Goal: Find specific page/section: Find specific page/section

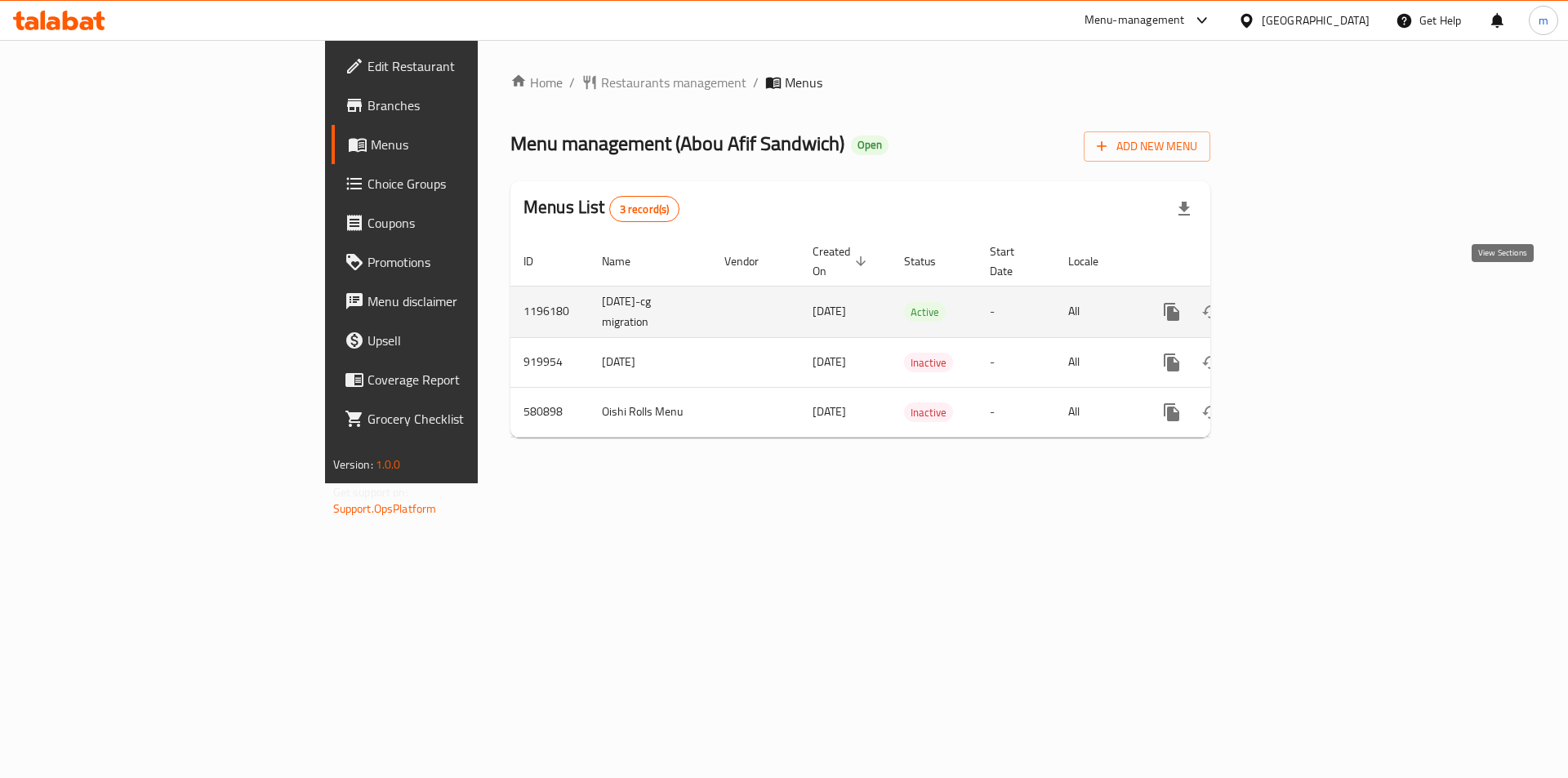
click at [1299, 302] on icon "enhanced table" at bounding box center [1289, 312] width 20 height 20
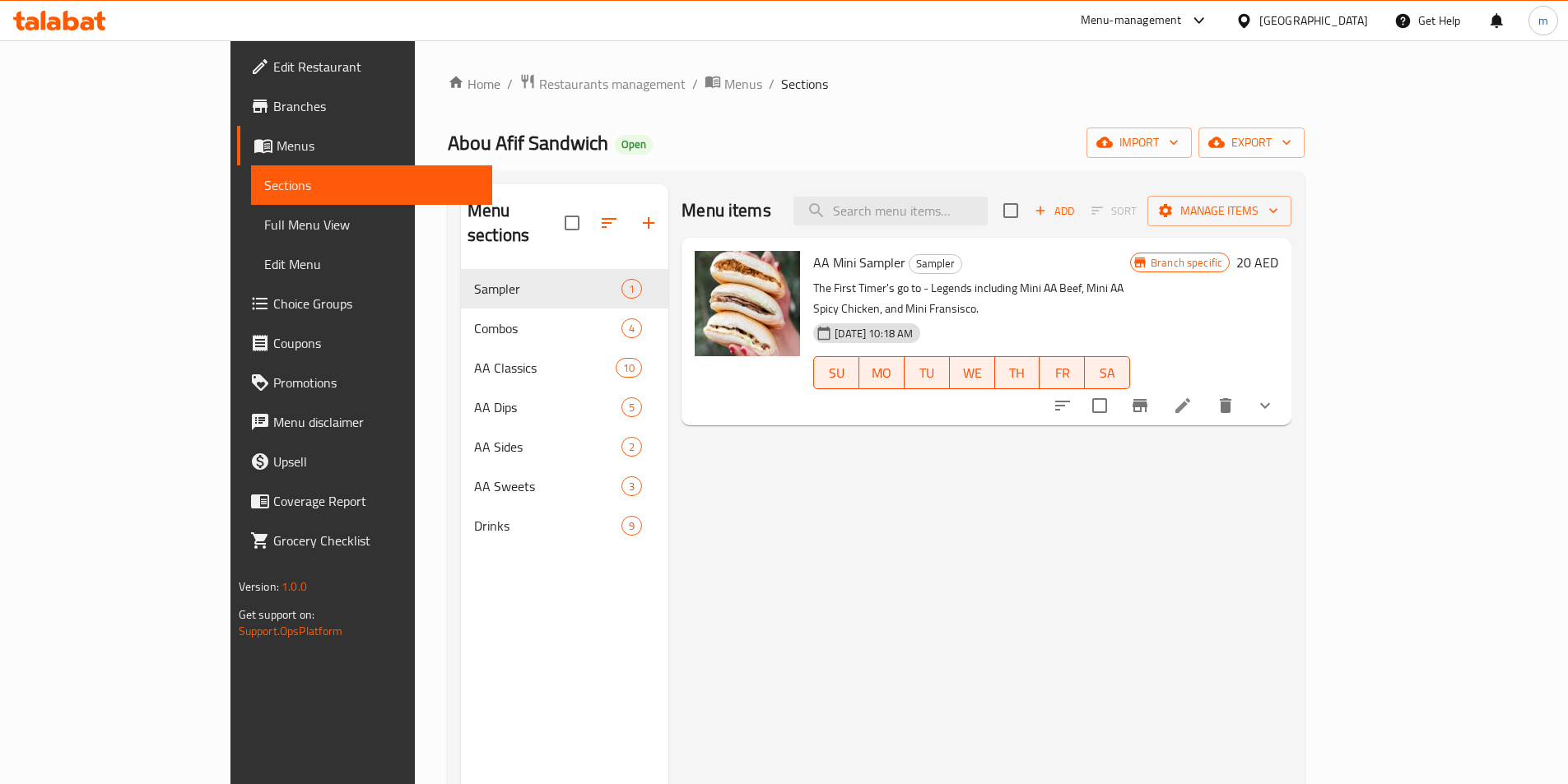
click at [415, 239] on div "Home / Restaurants management / Menus / Sections Abou Afif Sandwich Open import…" at bounding box center [876, 527] width 922 height 973
click at [1228, 260] on span "Branch specific" at bounding box center [1186, 263] width 85 height 16
click at [264, 231] on span "Full Menu View" at bounding box center [371, 225] width 215 height 20
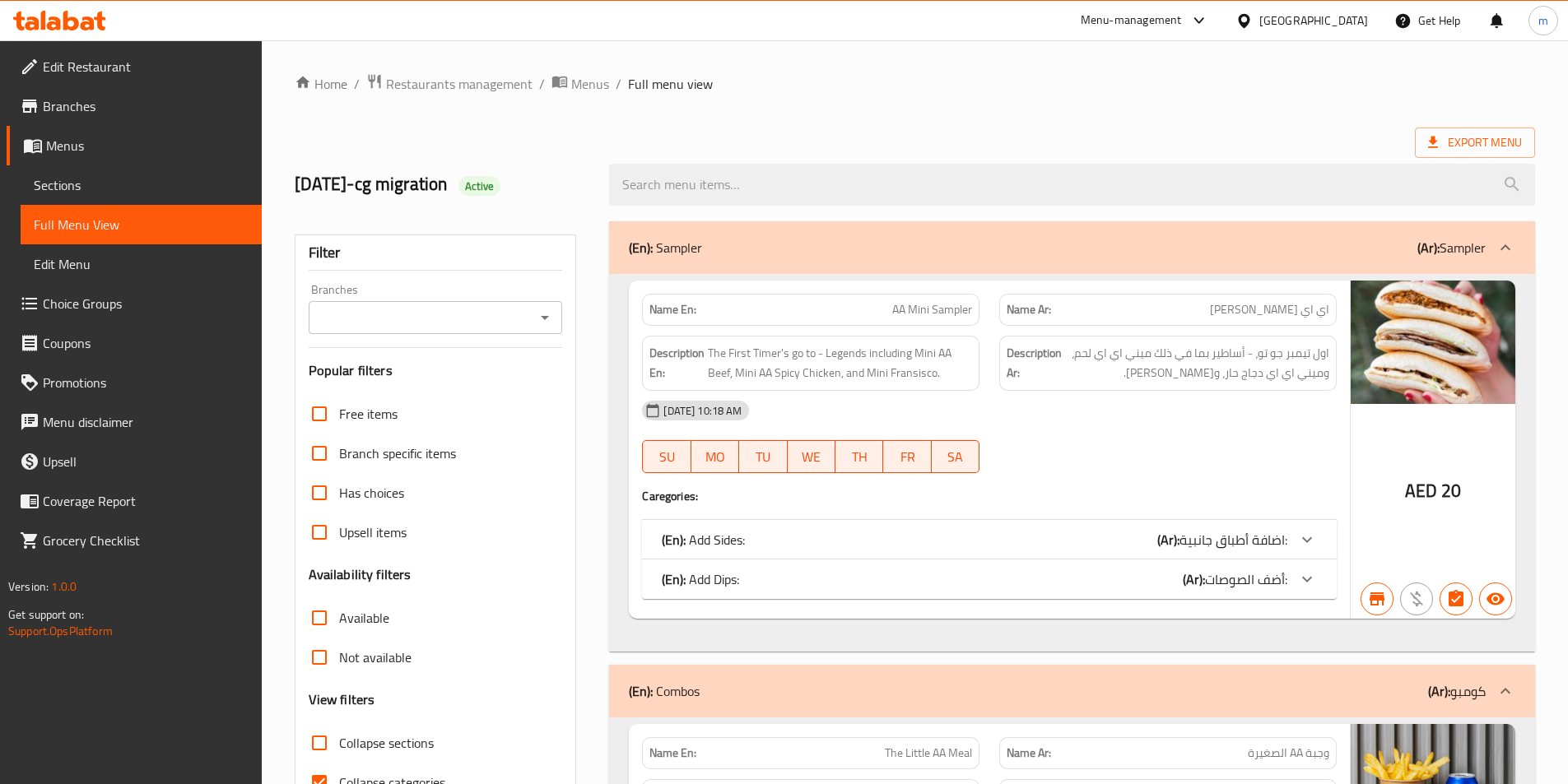
click at [1044, 413] on div "[DATE] 10:18 AM" at bounding box center [989, 410] width 714 height 39
click at [1447, 346] on img at bounding box center [1433, 342] width 165 height 124
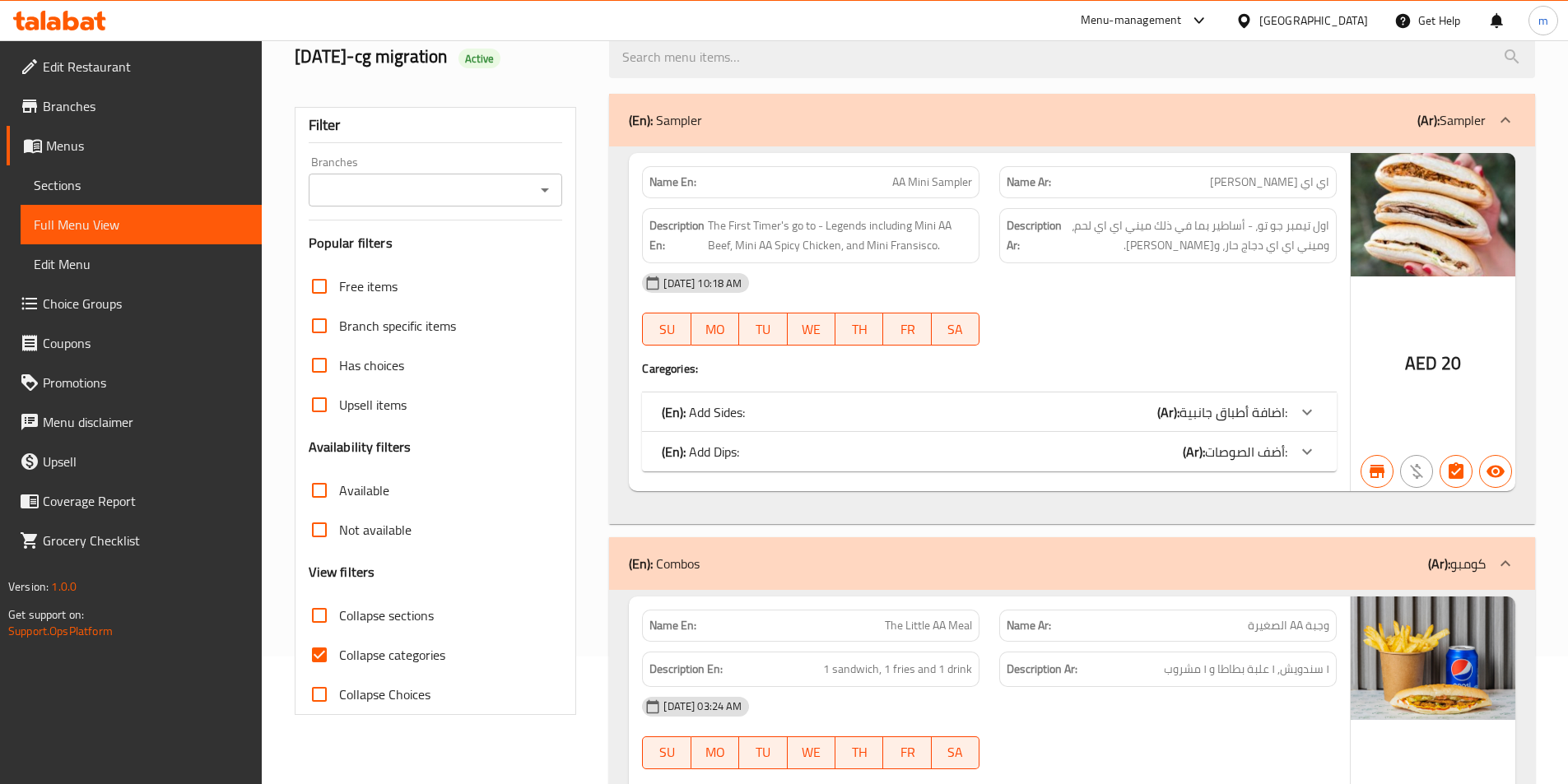
scroll to position [82, 0]
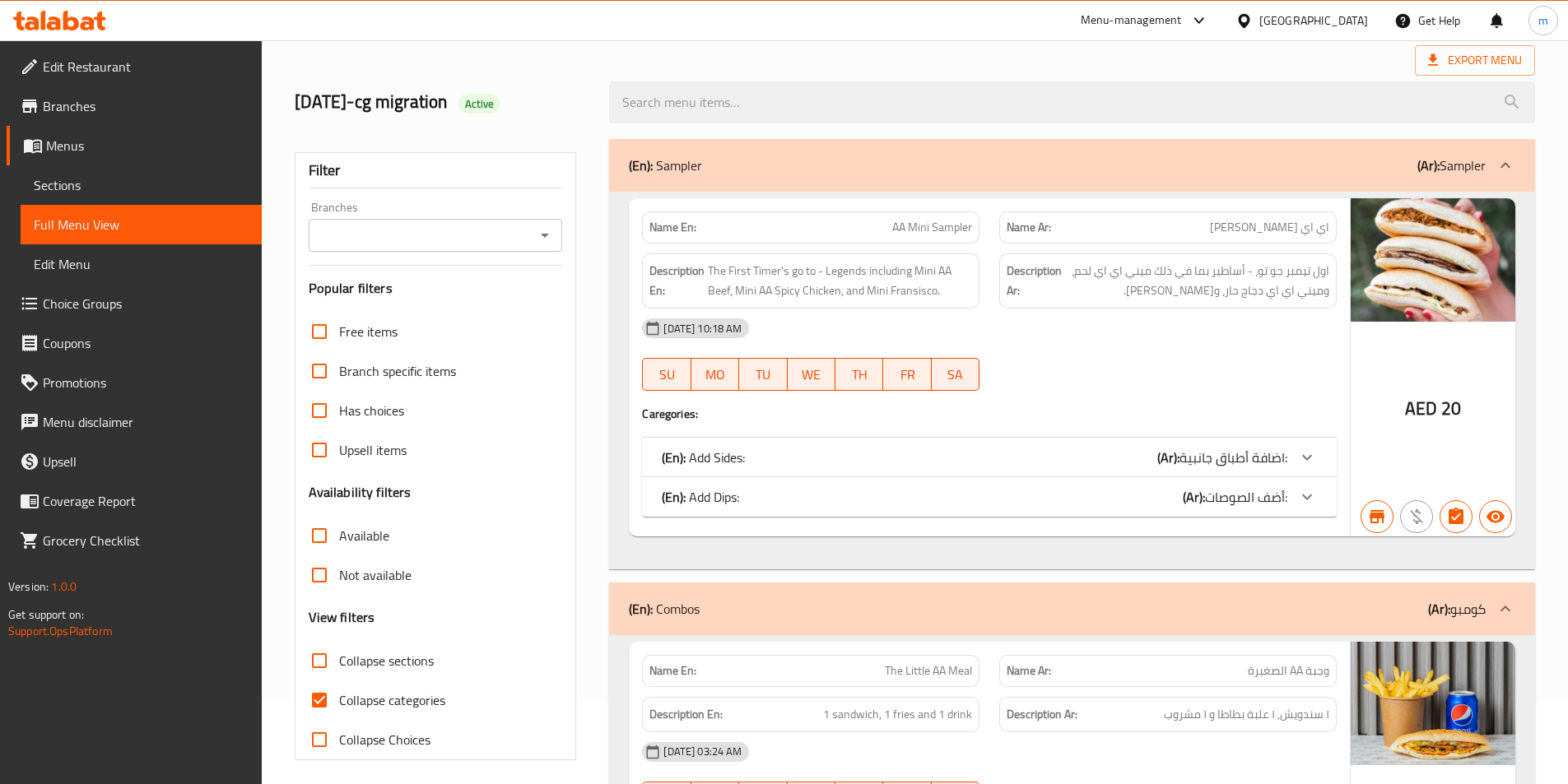
click at [1109, 360] on div "[DATE] 10:18 AM SU MO TU WE TH FR SA" at bounding box center [989, 354] width 714 height 92
click at [717, 289] on span "The First Timer's go to - Legends including Mini AA Beef, Mini AA Spicy Chicken…" at bounding box center [840, 281] width 264 height 40
click at [1081, 271] on span "اول تيمبر جو تو، - أساطير بما في ذلك ميني اي اي لحم، وميني اي اي دجاج حار، و[PE…" at bounding box center [1197, 281] width 264 height 40
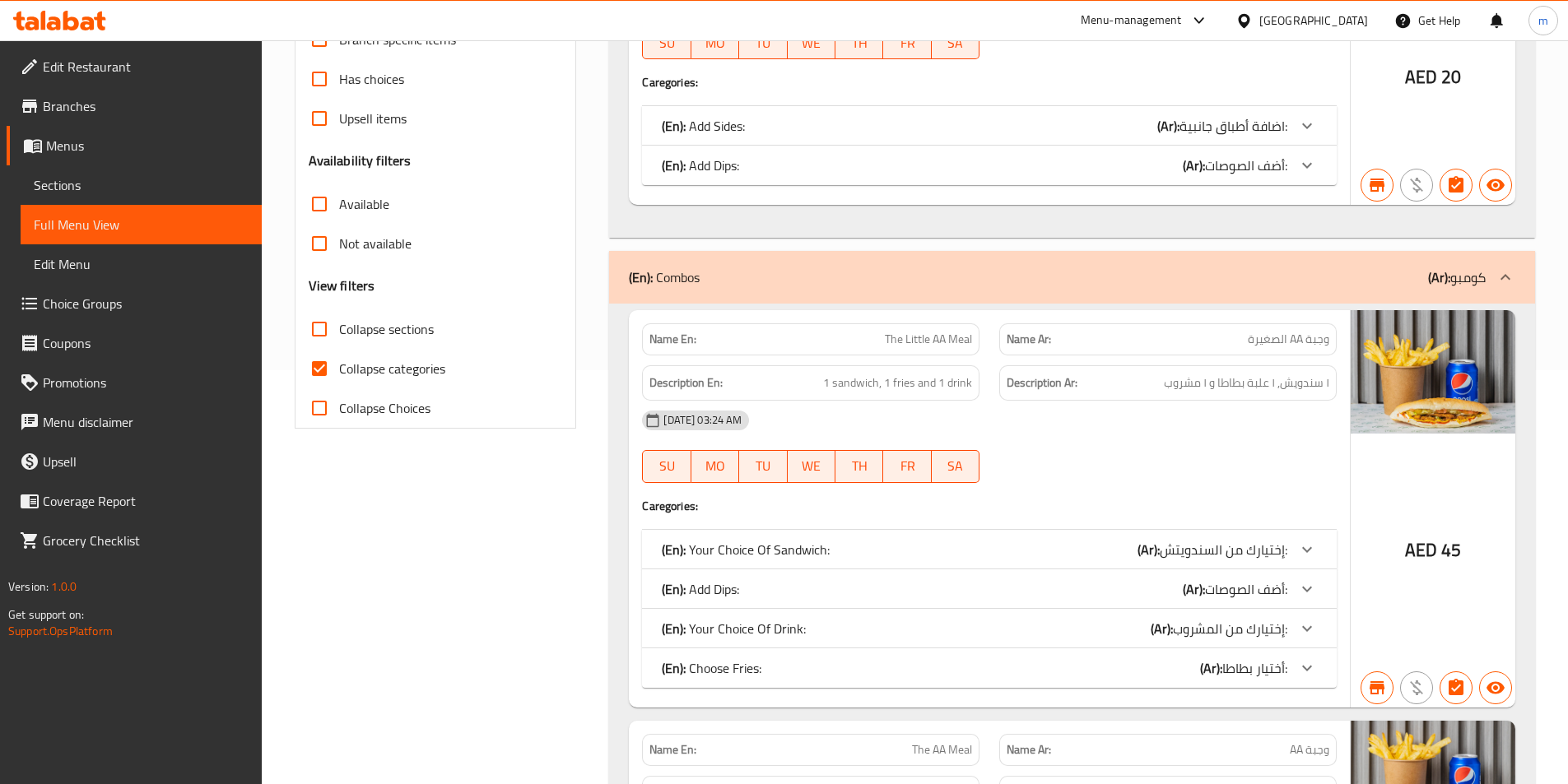
scroll to position [658, 0]
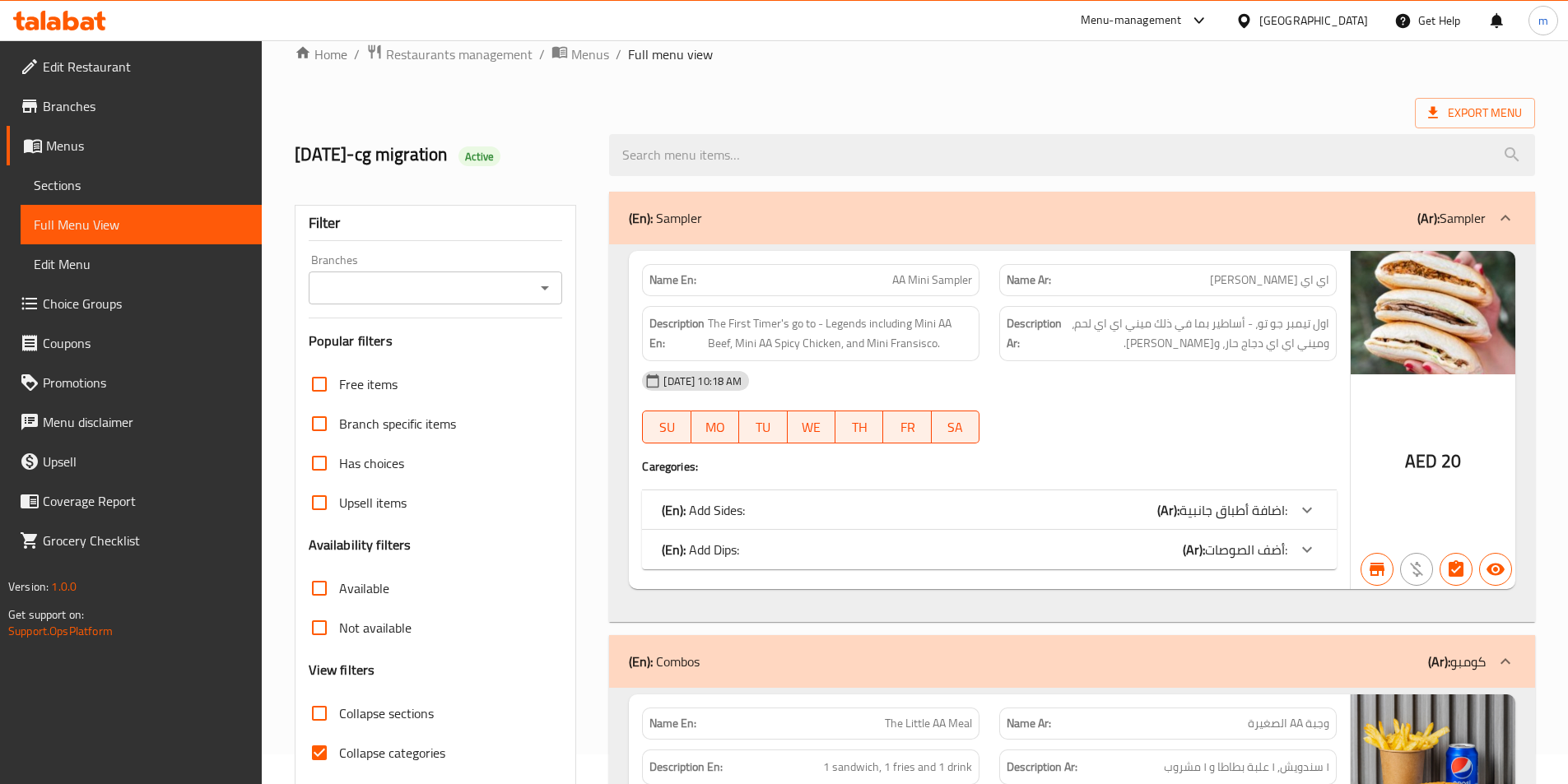
scroll to position [0, 0]
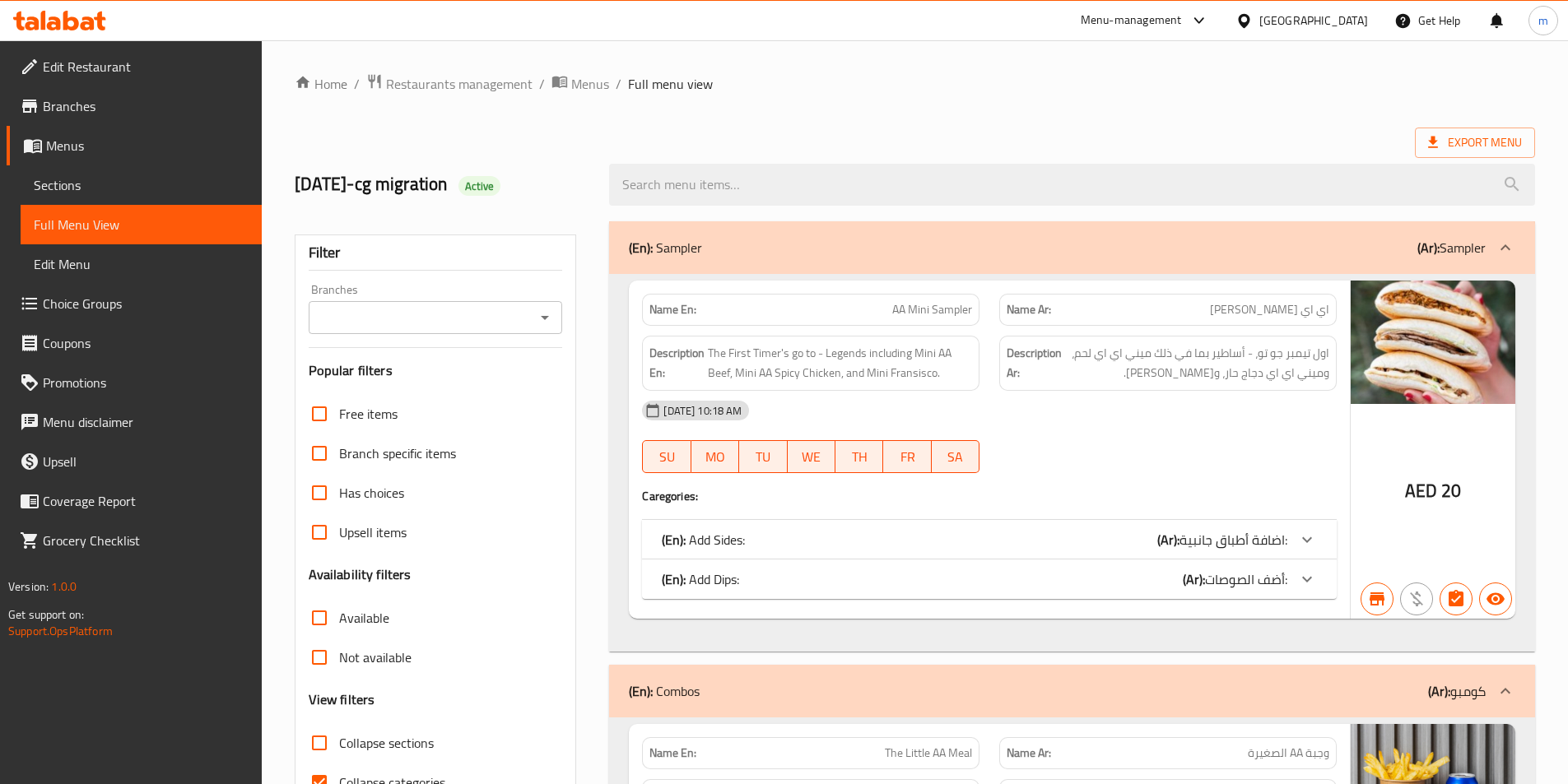
click at [53, 26] on icon at bounding box center [60, 20] width 93 height 20
